Goal: Find specific page/section: Find specific page/section

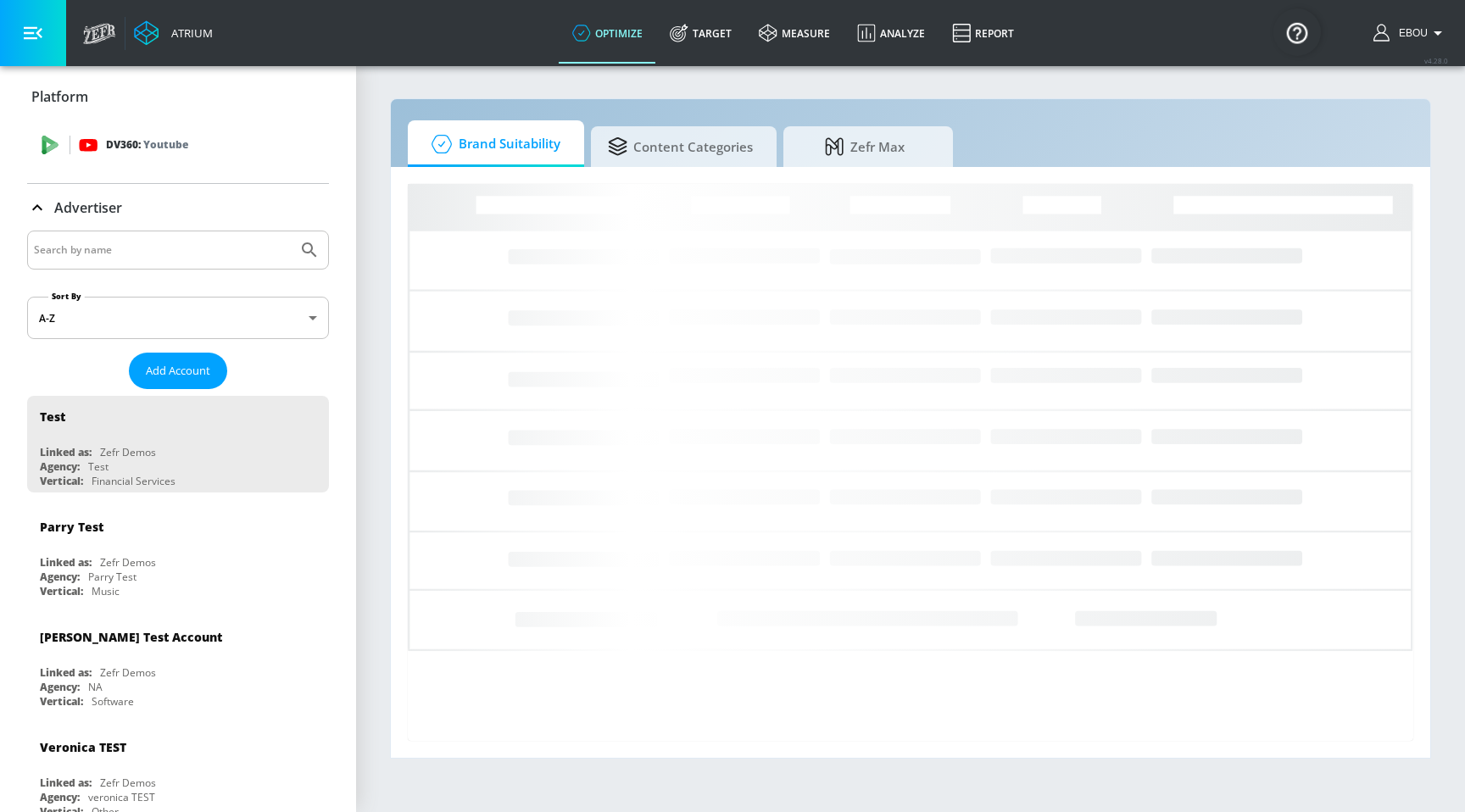
click at [192, 156] on div "DV360: Youtube" at bounding box center [178, 145] width 302 height 51
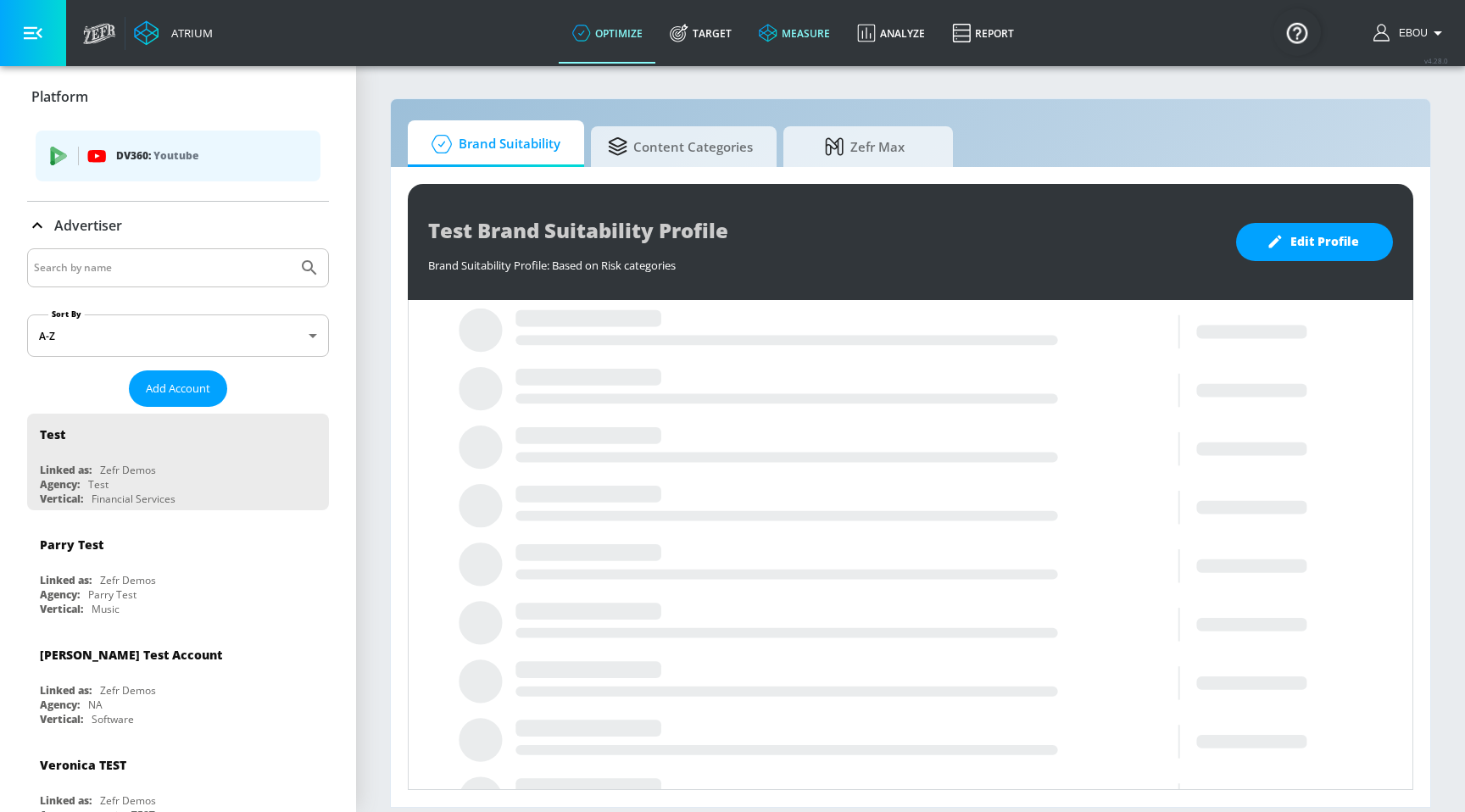
click at [787, 22] on link "measure" at bounding box center [795, 33] width 98 height 61
